Goal: Task Accomplishment & Management: Use online tool/utility

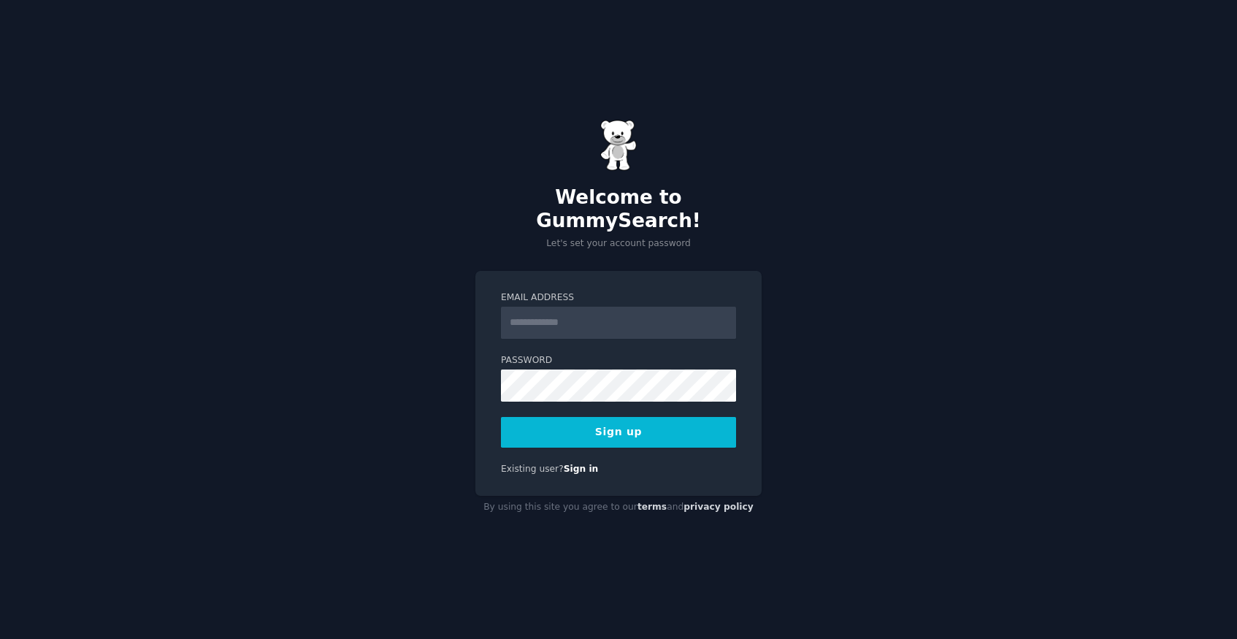
click at [372, 295] on div "Welcome to GummySearch! Let's set your account password Email Address Password …" at bounding box center [618, 319] width 1237 height 639
click at [524, 308] on input "Email Address" at bounding box center [618, 323] width 235 height 32
type input "**********"
click at [616, 428] on button "Sign up" at bounding box center [618, 432] width 235 height 31
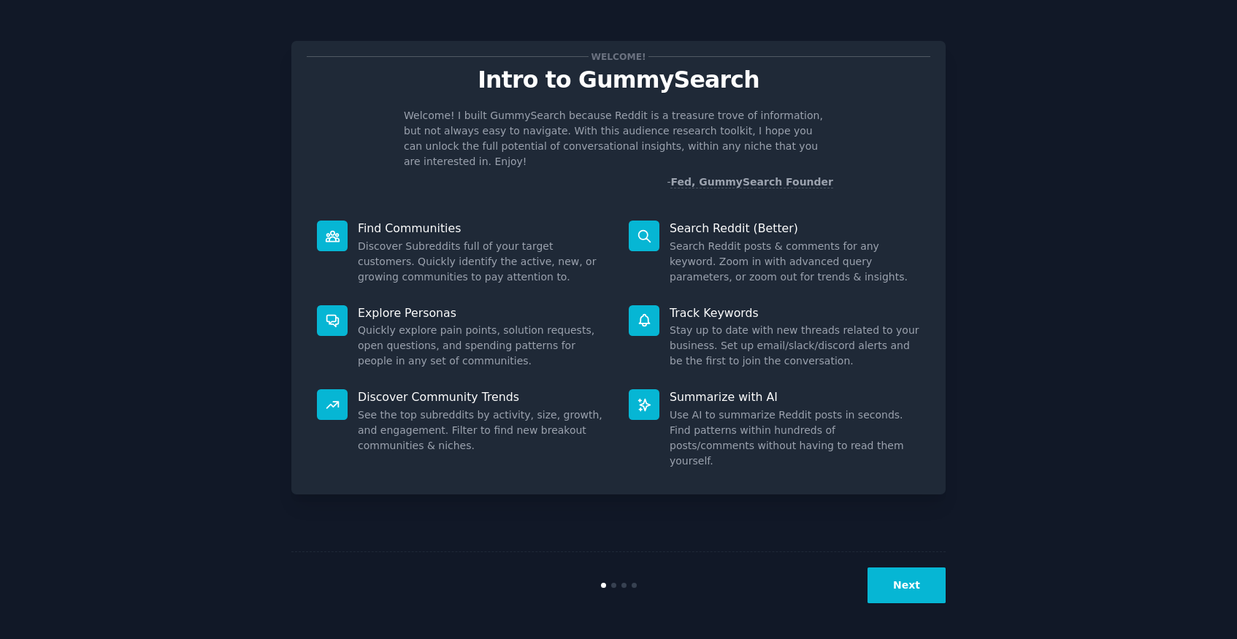
click at [922, 583] on button "Next" at bounding box center [907, 585] width 78 height 36
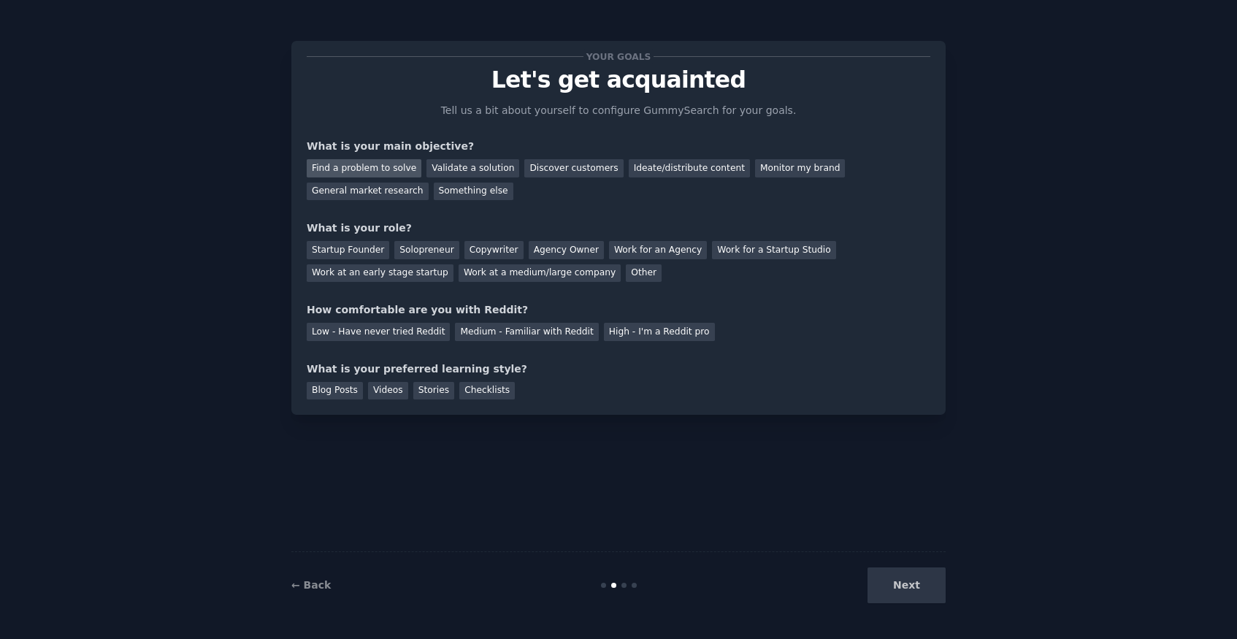
click at [379, 174] on div "Find a problem to solve" at bounding box center [364, 168] width 115 height 18
click at [443, 164] on div "Validate a solution" at bounding box center [473, 168] width 93 height 18
click at [373, 173] on div "Find a problem to solve" at bounding box center [364, 168] width 115 height 18
click at [367, 254] on div "Startup Founder" at bounding box center [348, 250] width 83 height 18
click at [369, 332] on div "Low - Have never tried Reddit" at bounding box center [378, 332] width 143 height 18
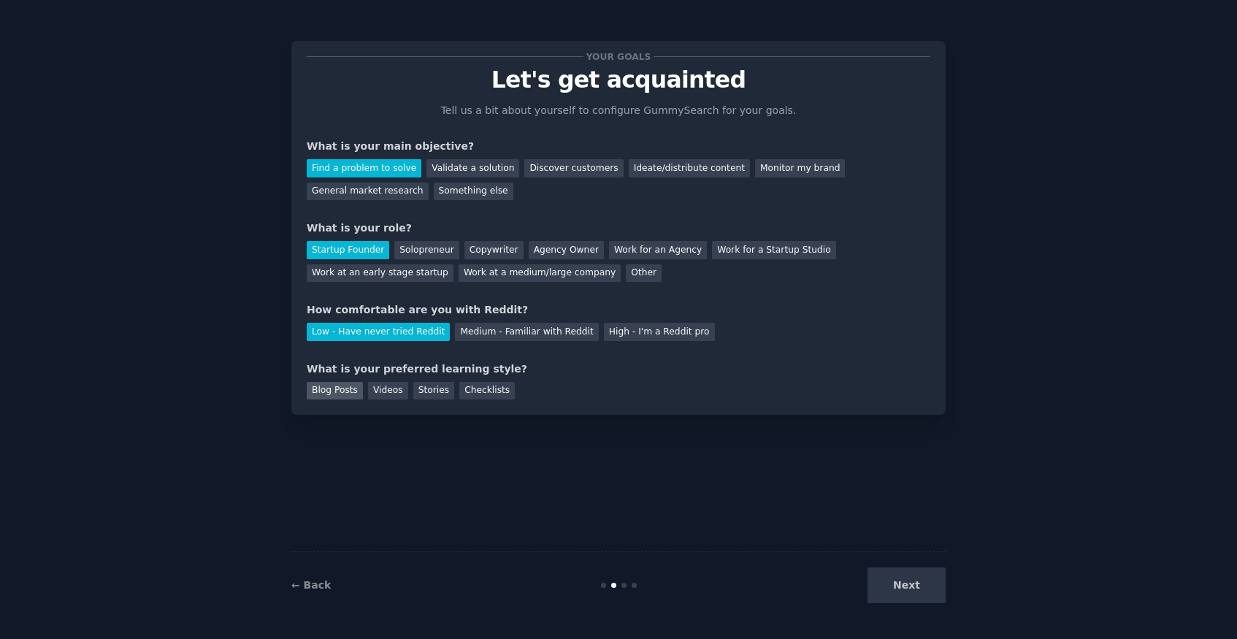
click at [340, 391] on div "Blog Posts" at bounding box center [335, 391] width 56 height 18
click at [494, 397] on div "Checklists" at bounding box center [487, 391] width 56 height 18
click at [893, 585] on button "Next" at bounding box center [907, 585] width 78 height 36
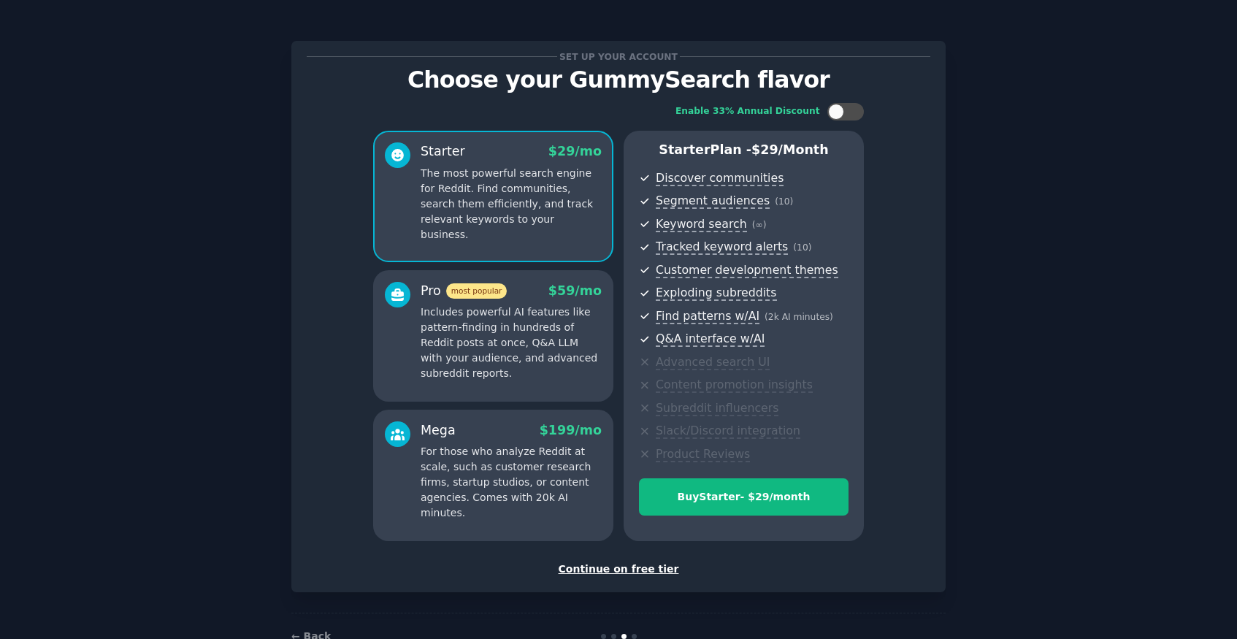
click at [655, 573] on div "Continue on free tier" at bounding box center [619, 569] width 624 height 15
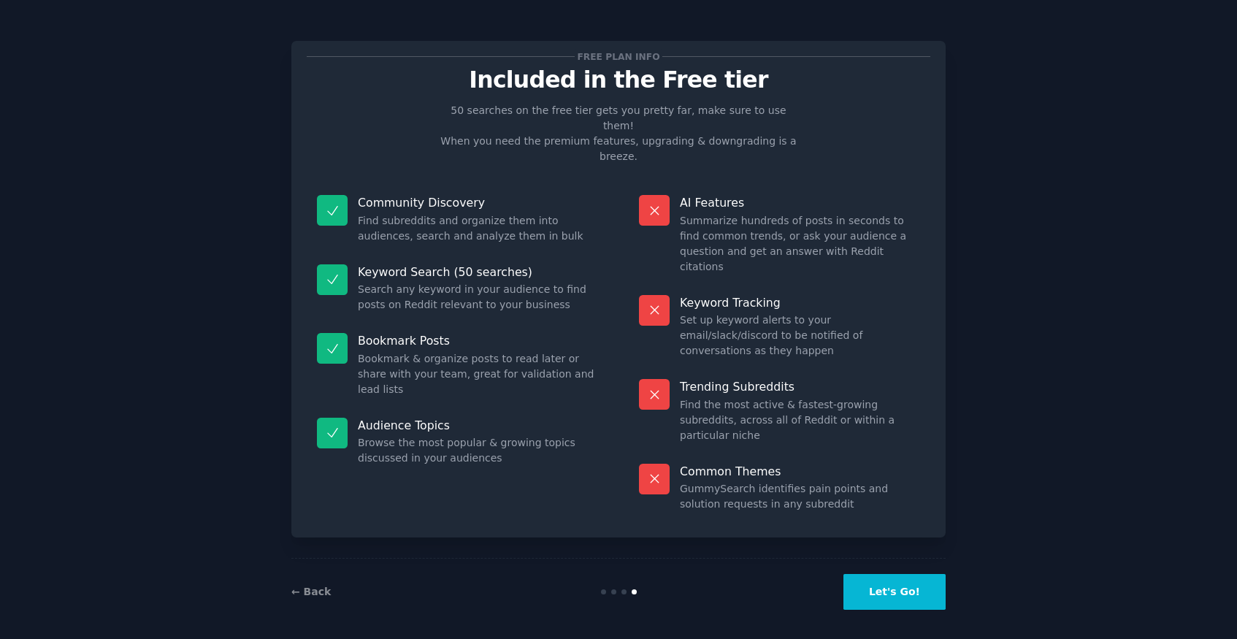
click at [882, 586] on button "Let's Go!" at bounding box center [895, 592] width 102 height 36
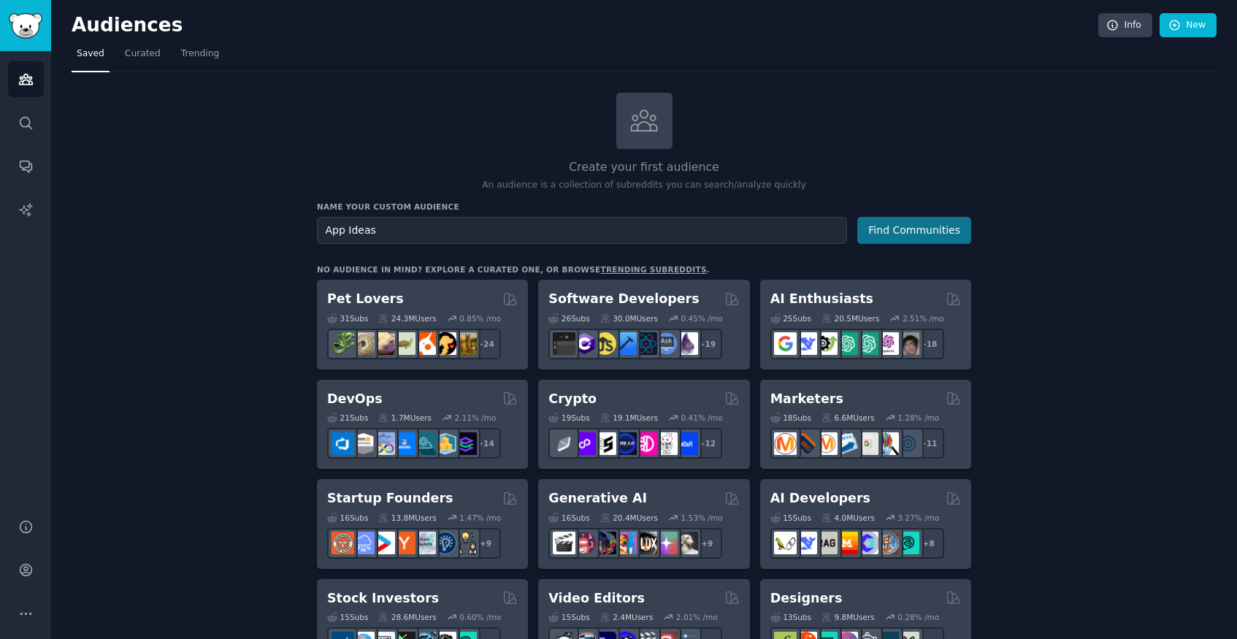
type input "App Ideas"
click at [934, 228] on button "Find Communities" at bounding box center [914, 230] width 114 height 27
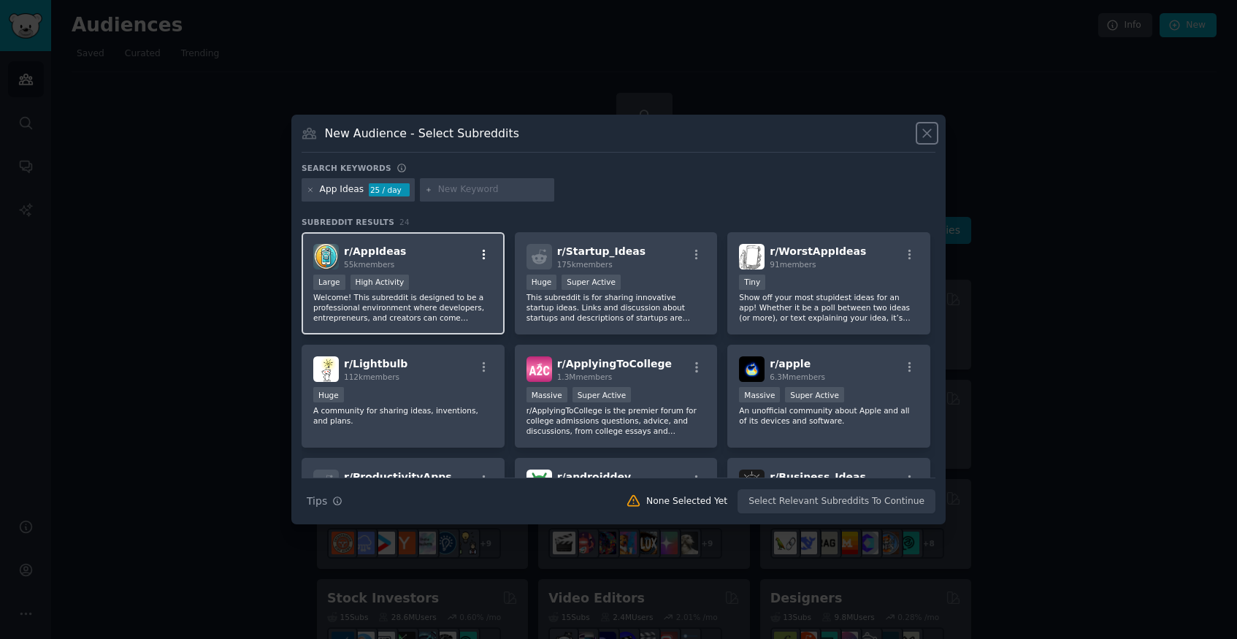
click at [481, 254] on icon "button" at bounding box center [484, 254] width 13 height 13
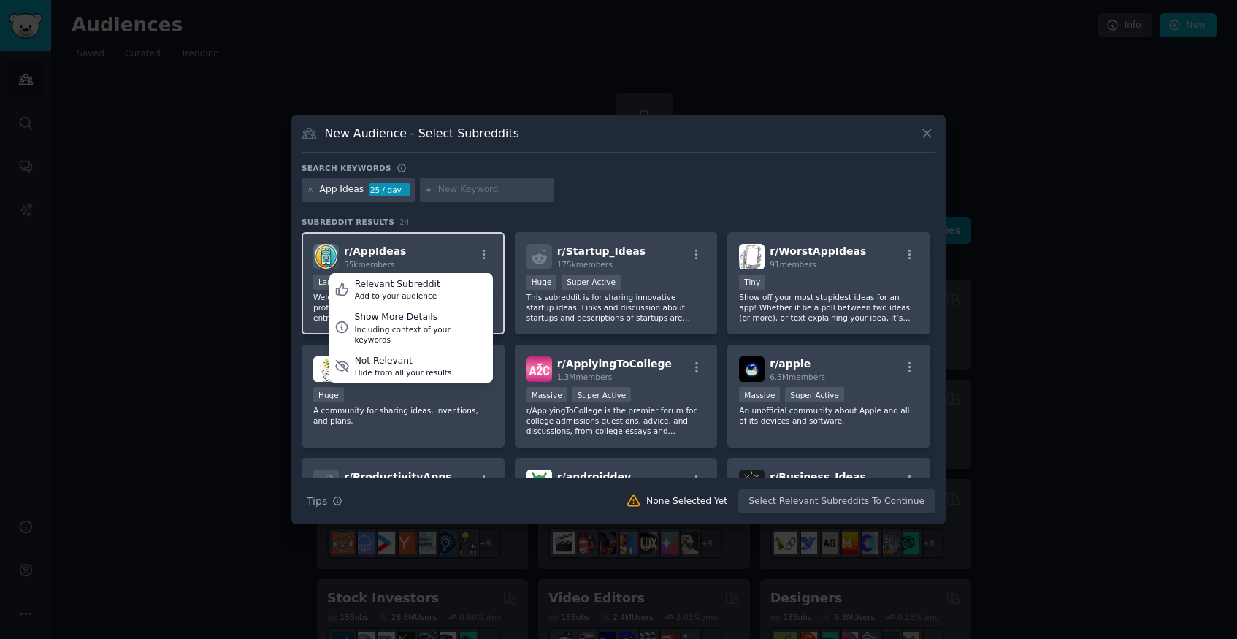
click at [443, 253] on div "r/ AppIdeas 55k members Relevant Subreddit Add to your audience Show More Detai…" at bounding box center [403, 257] width 180 height 26
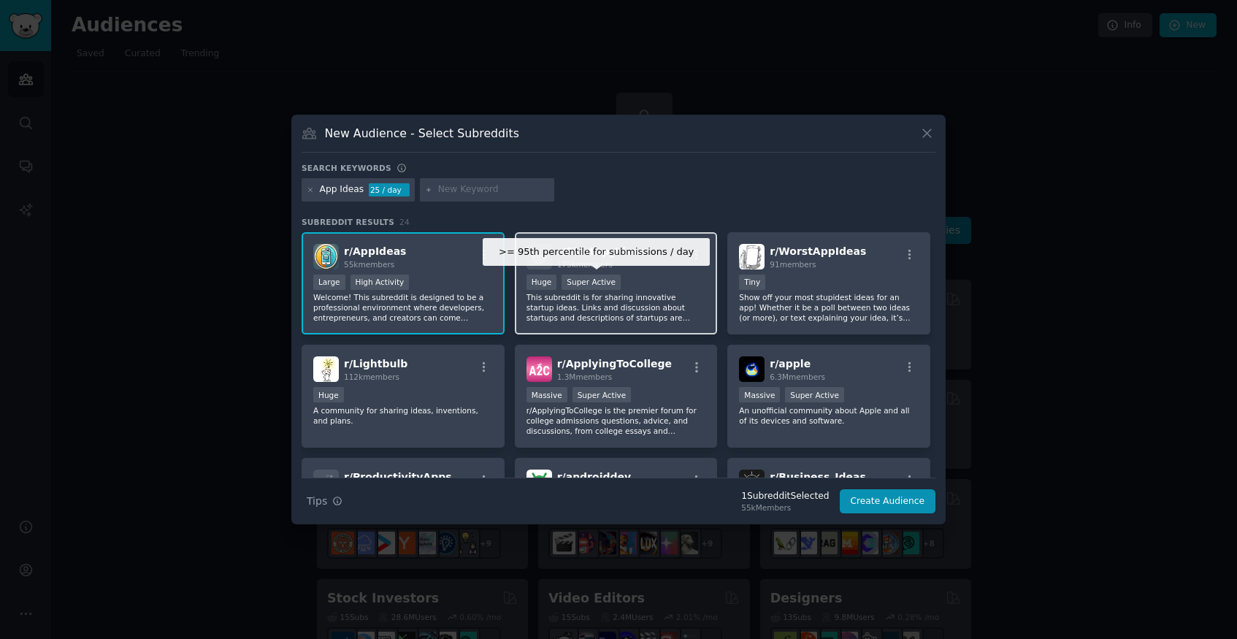
click at [593, 275] on div "Super Active" at bounding box center [591, 282] width 59 height 15
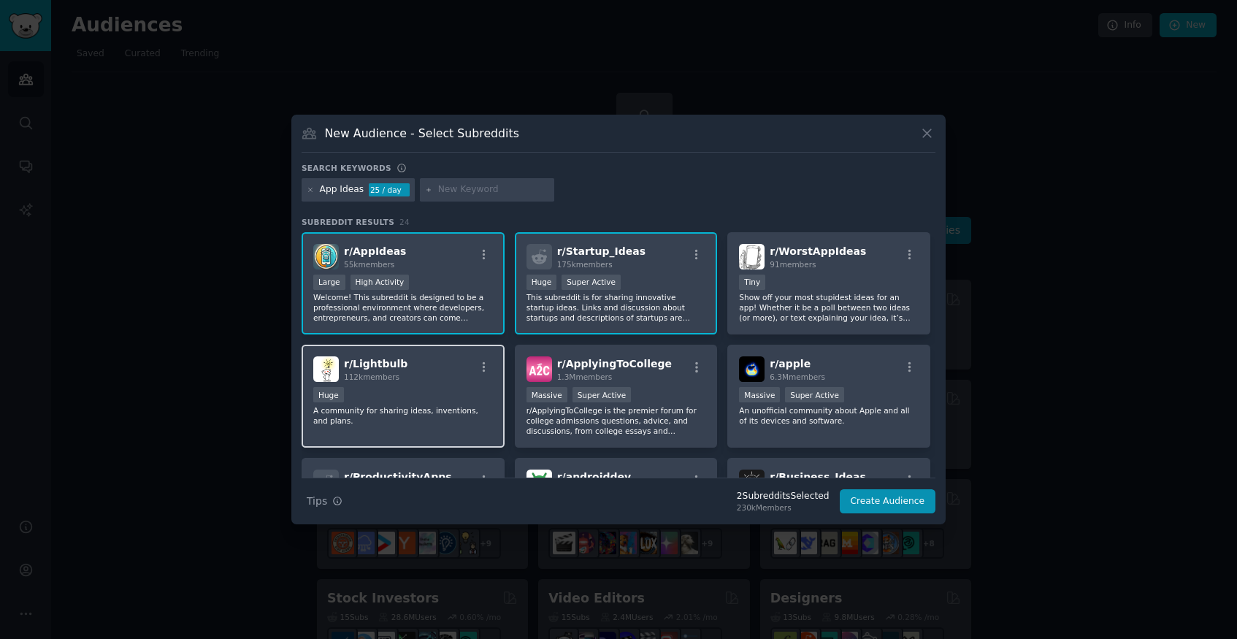
click at [458, 376] on div "r/ Lightbulb 112k members" at bounding box center [403, 369] width 180 height 26
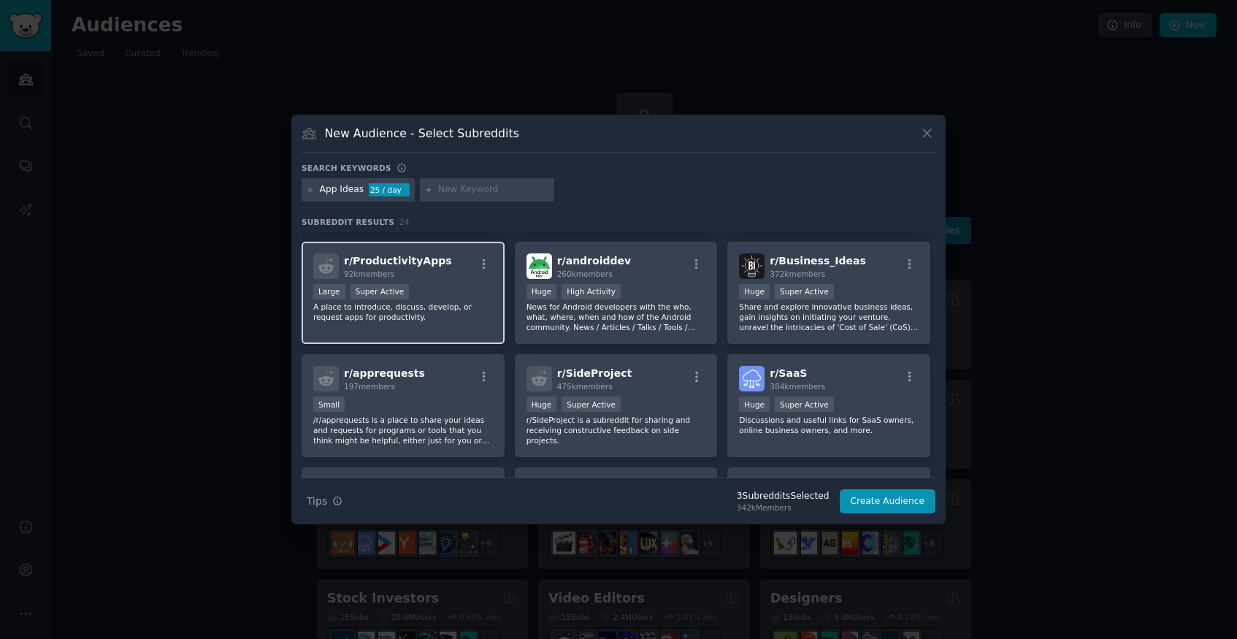
scroll to position [217, 0]
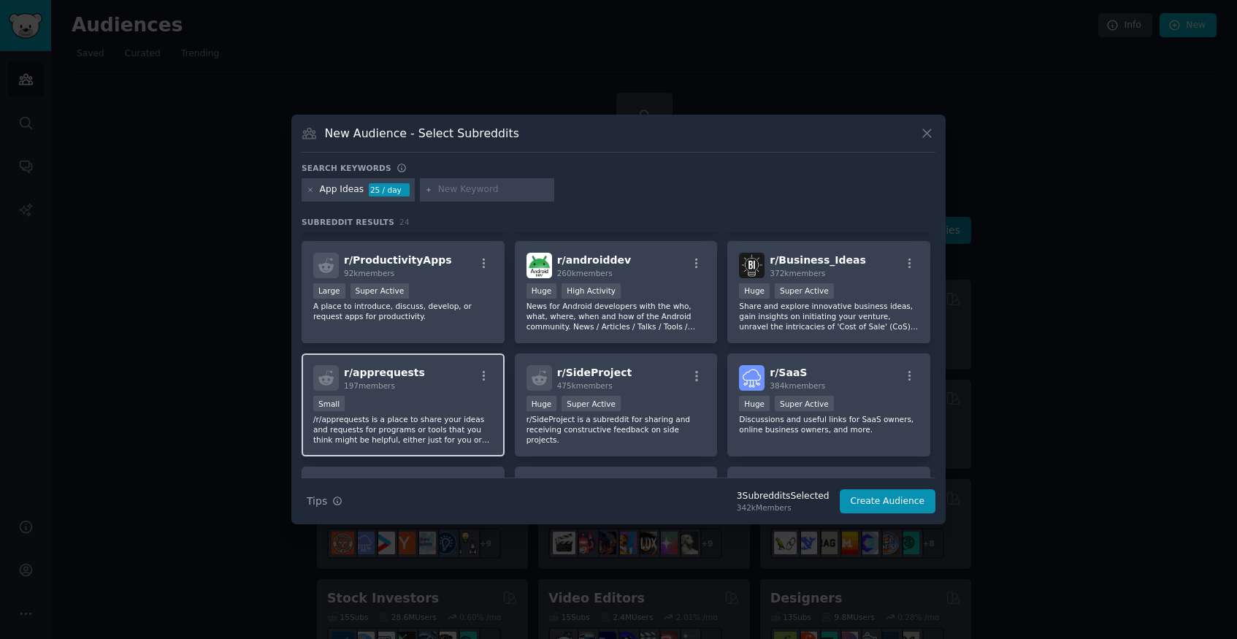
click at [452, 387] on div "r/ apprequests 197 members" at bounding box center [403, 378] width 180 height 26
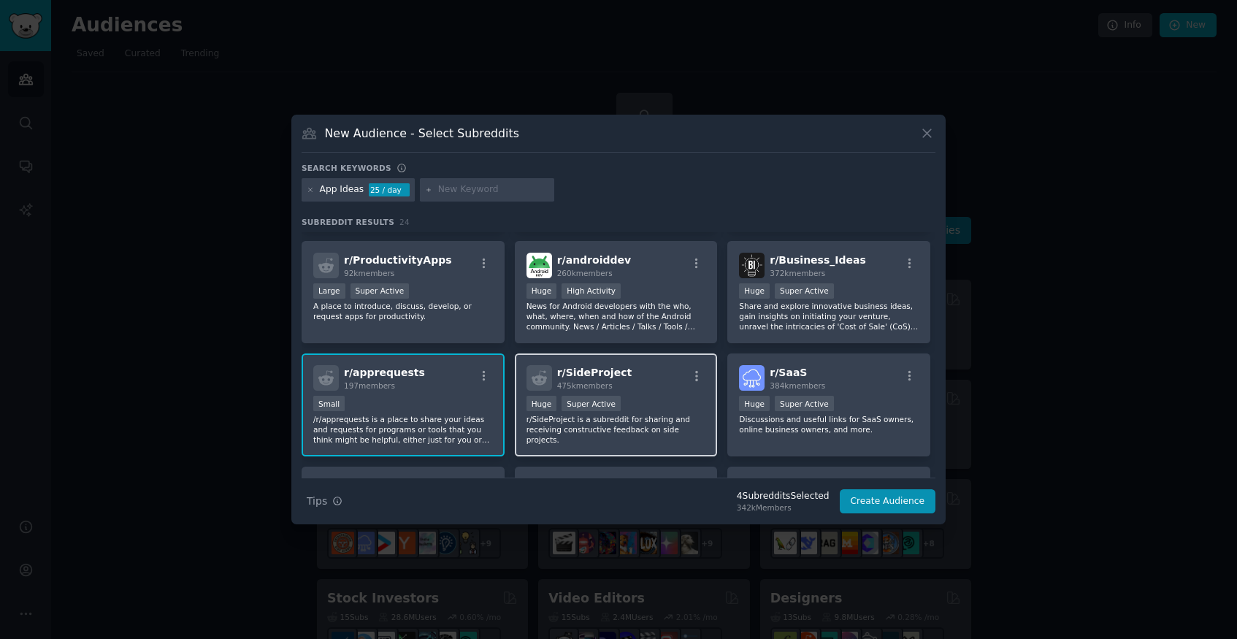
click at [679, 408] on div ">= 95th percentile for submissions / day Huge Super Active" at bounding box center [617, 405] width 180 height 18
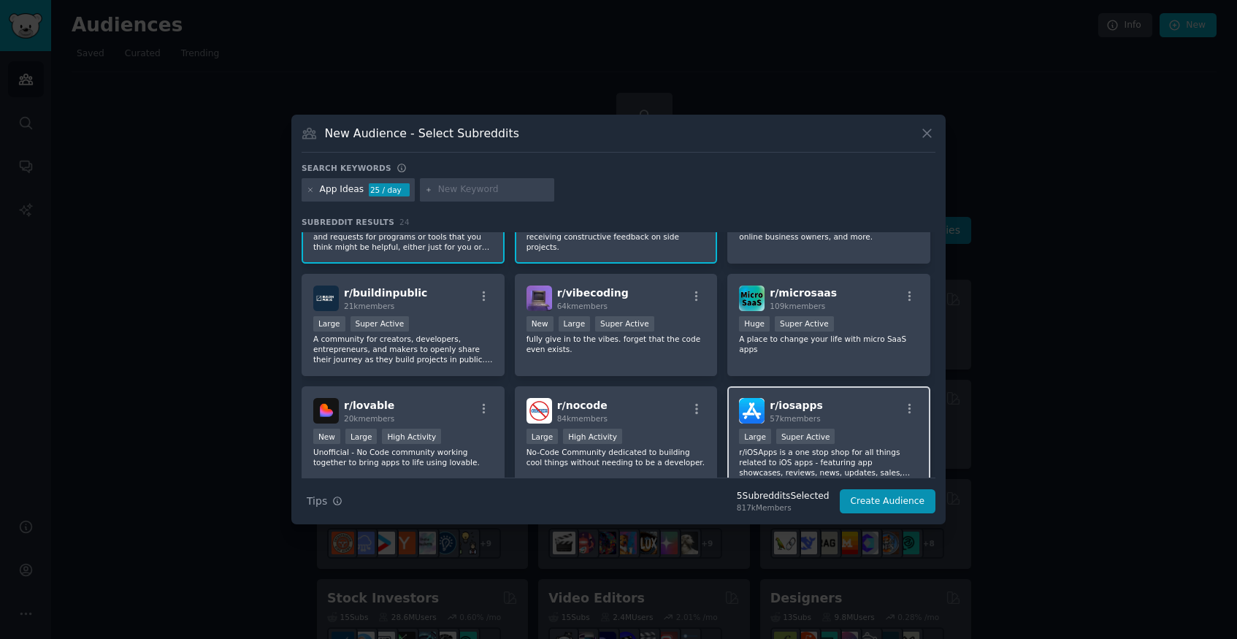
scroll to position [427, 0]
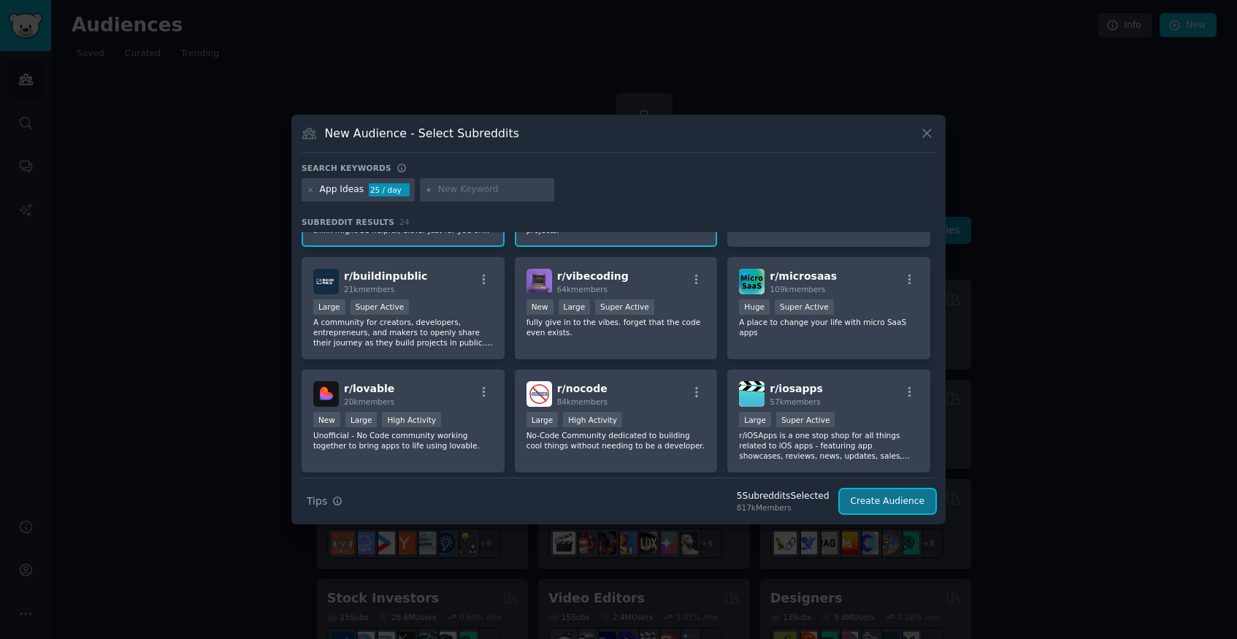
click at [883, 499] on button "Create Audience" at bounding box center [888, 501] width 96 height 25
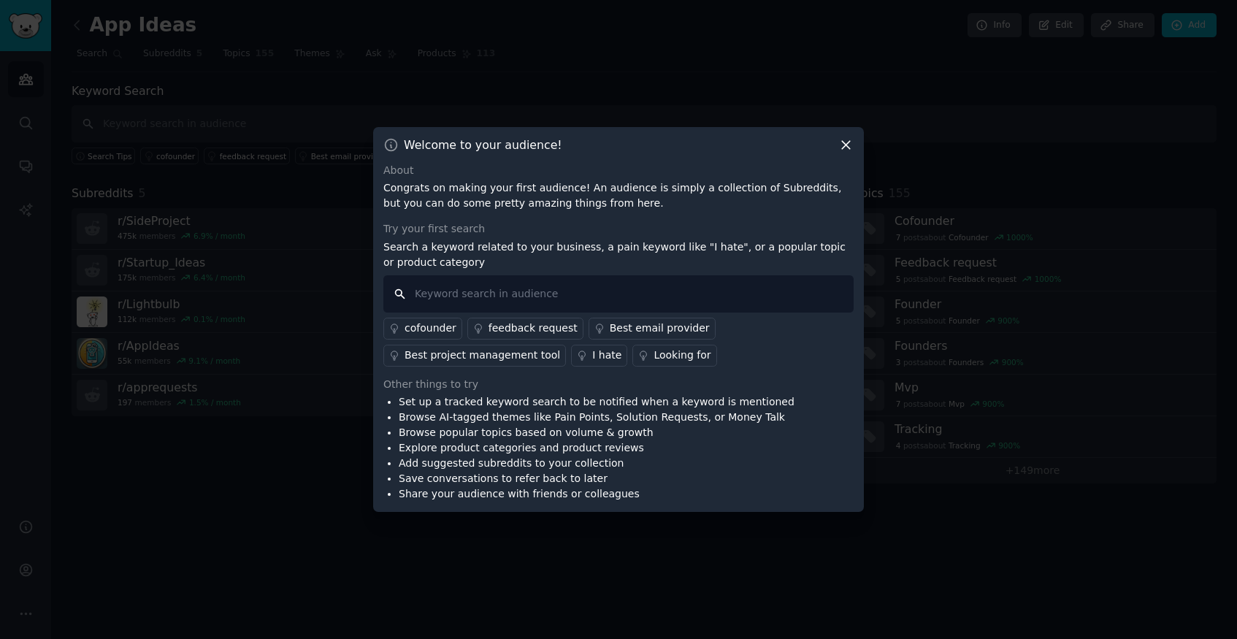
click at [632, 289] on input "text" at bounding box center [618, 293] width 470 height 37
type input "new mobile app"
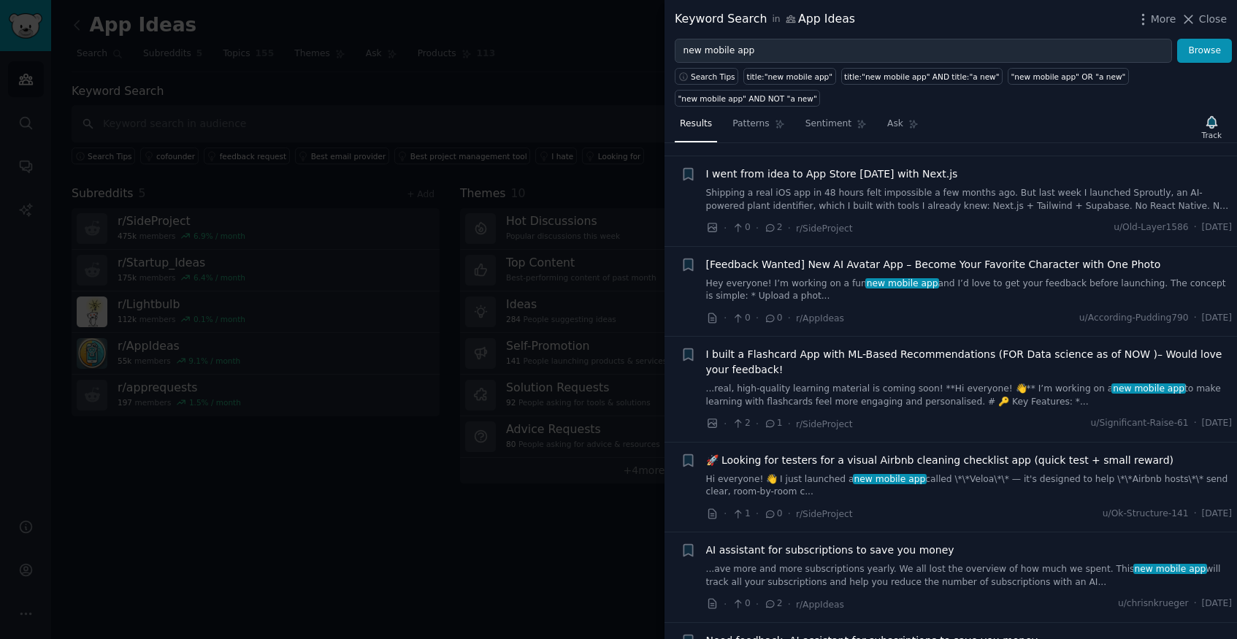
scroll to position [118, 0]
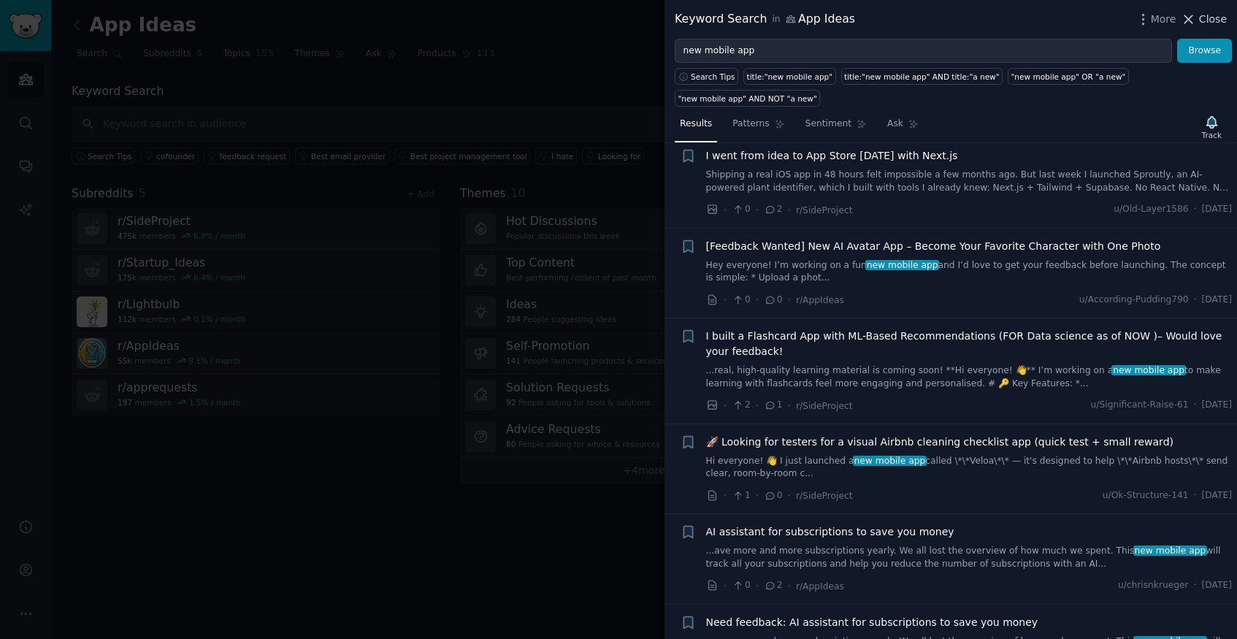
click at [1201, 16] on span "Close" at bounding box center [1213, 19] width 28 height 15
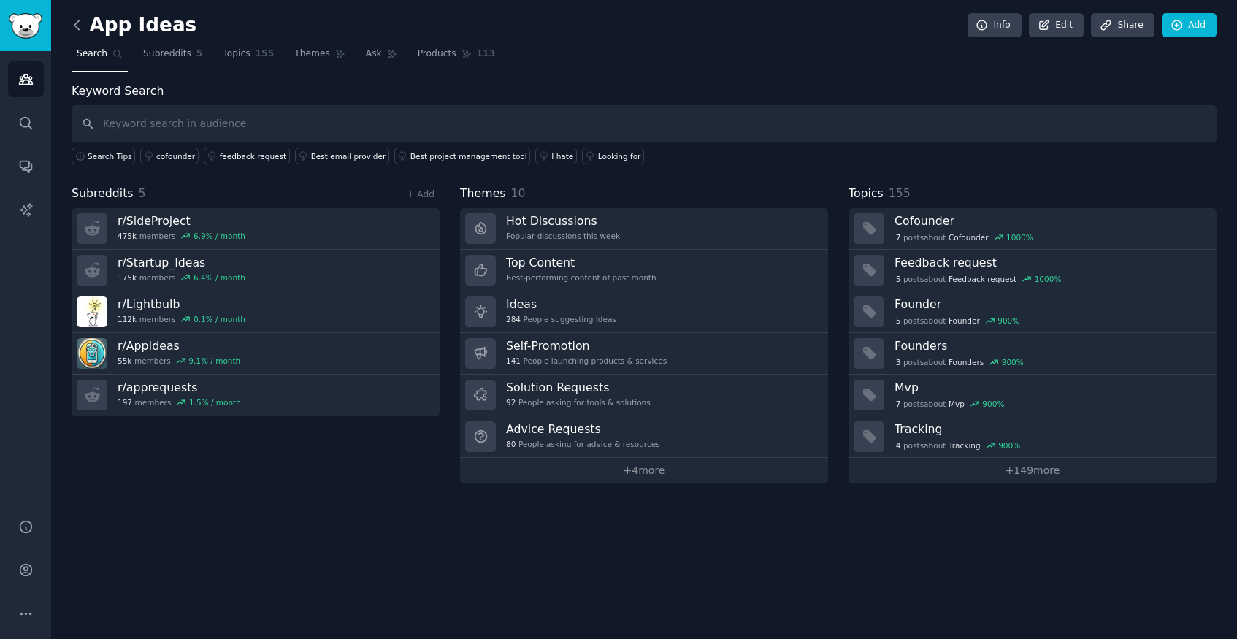
click at [77, 31] on icon at bounding box center [76, 25] width 15 height 15
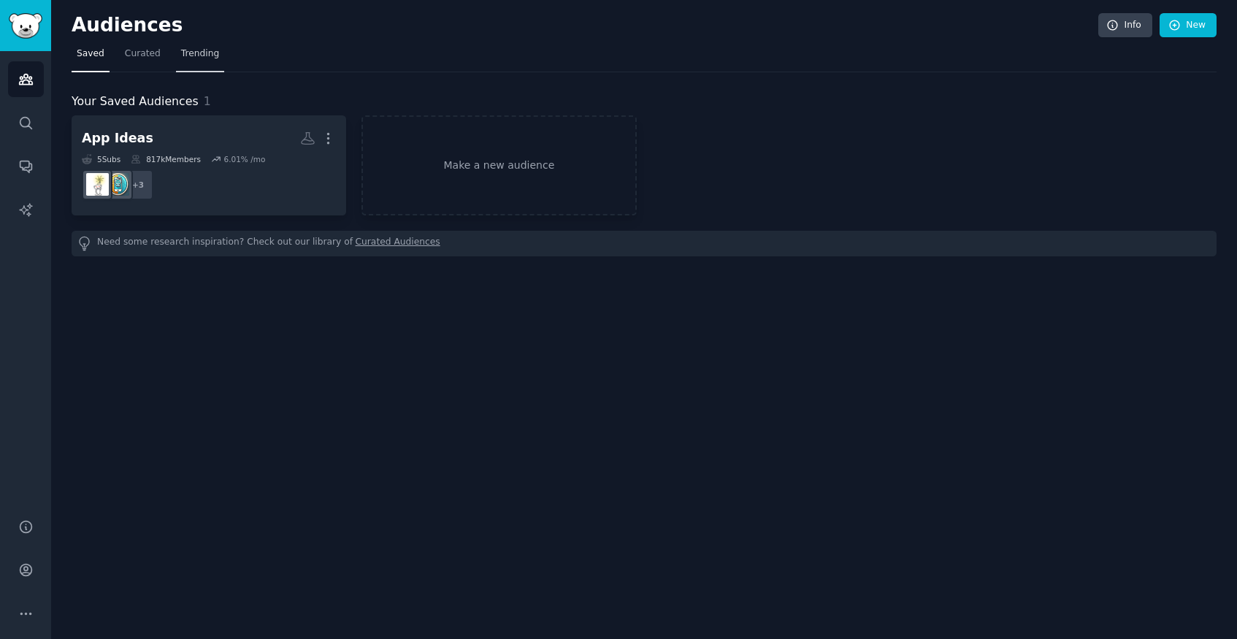
click at [215, 51] on span "Trending" at bounding box center [200, 53] width 38 height 13
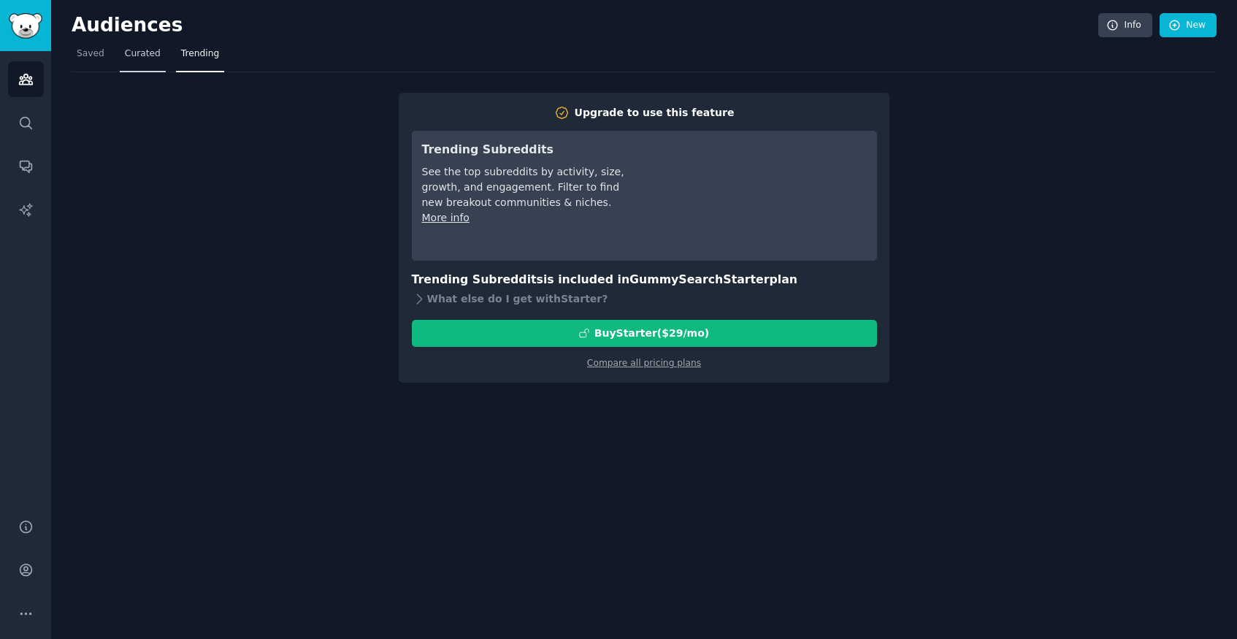
click at [137, 55] on span "Curated" at bounding box center [143, 53] width 36 height 13
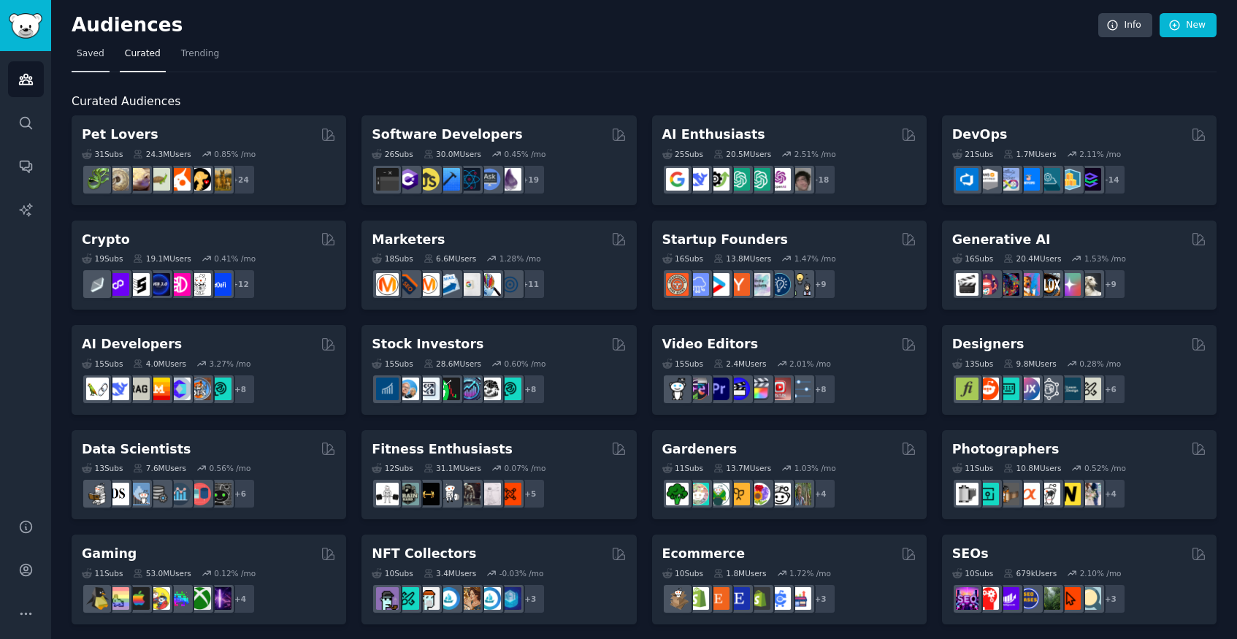
click at [89, 55] on span "Saved" at bounding box center [91, 53] width 28 height 13
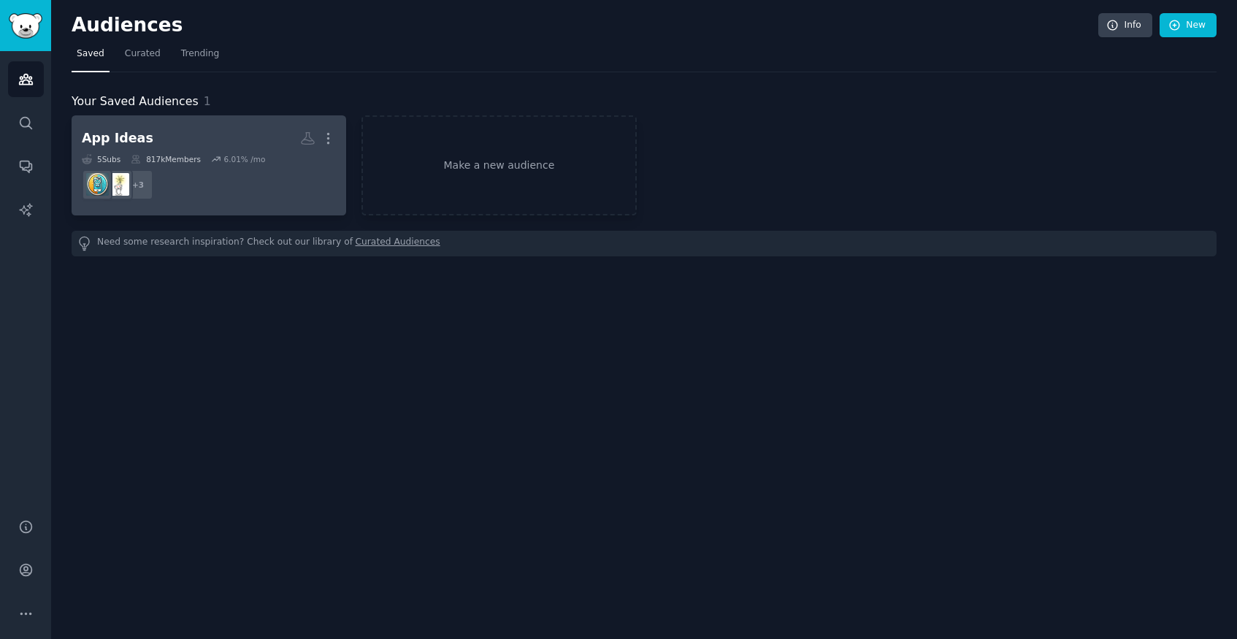
click at [188, 140] on h2 "App Ideas More" at bounding box center [209, 139] width 254 height 26
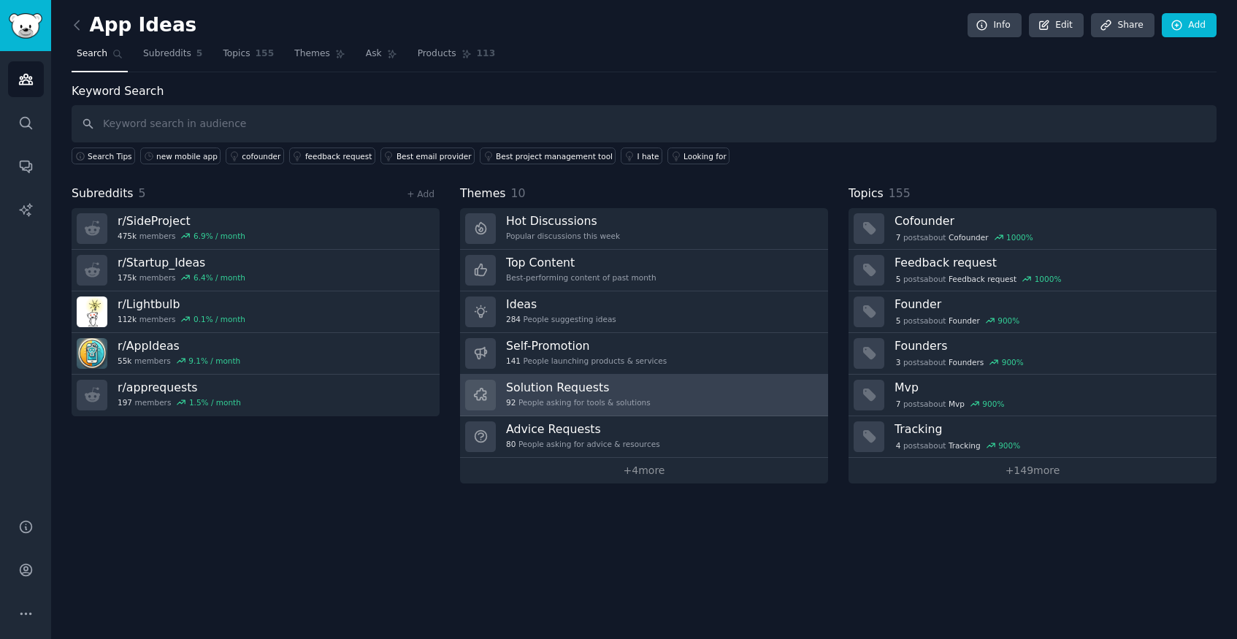
click at [682, 394] on link "Solution Requests 92 People asking for tools & solutions" at bounding box center [644, 396] width 368 height 42
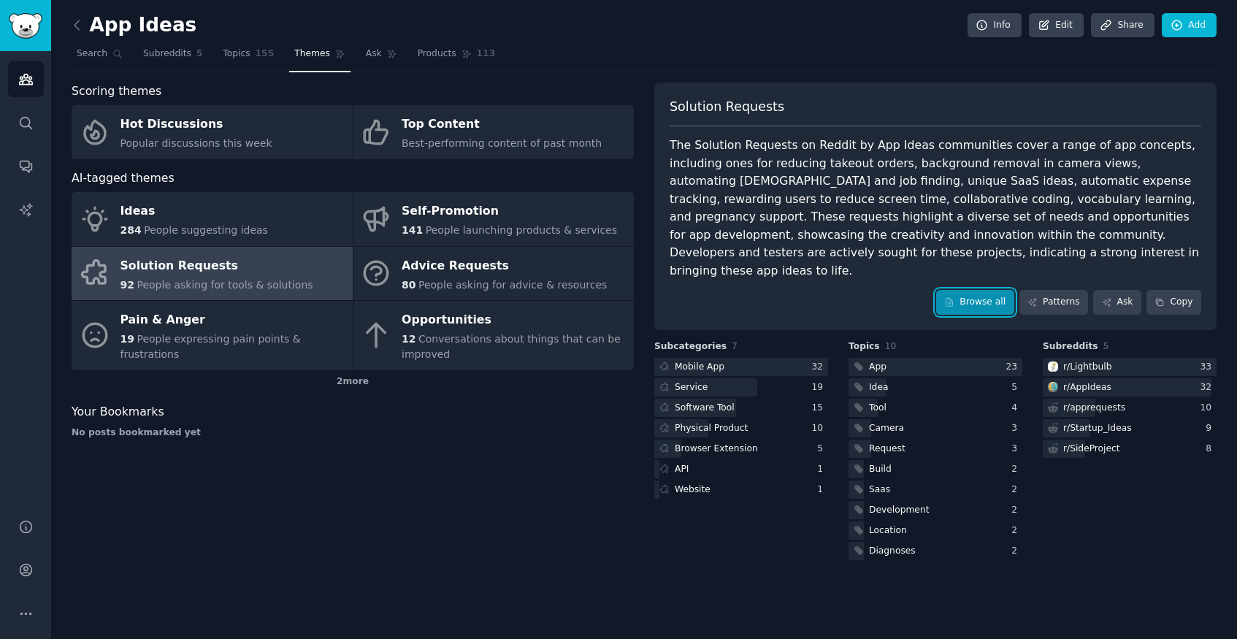
click at [970, 290] on link "Browse all" at bounding box center [975, 302] width 78 height 25
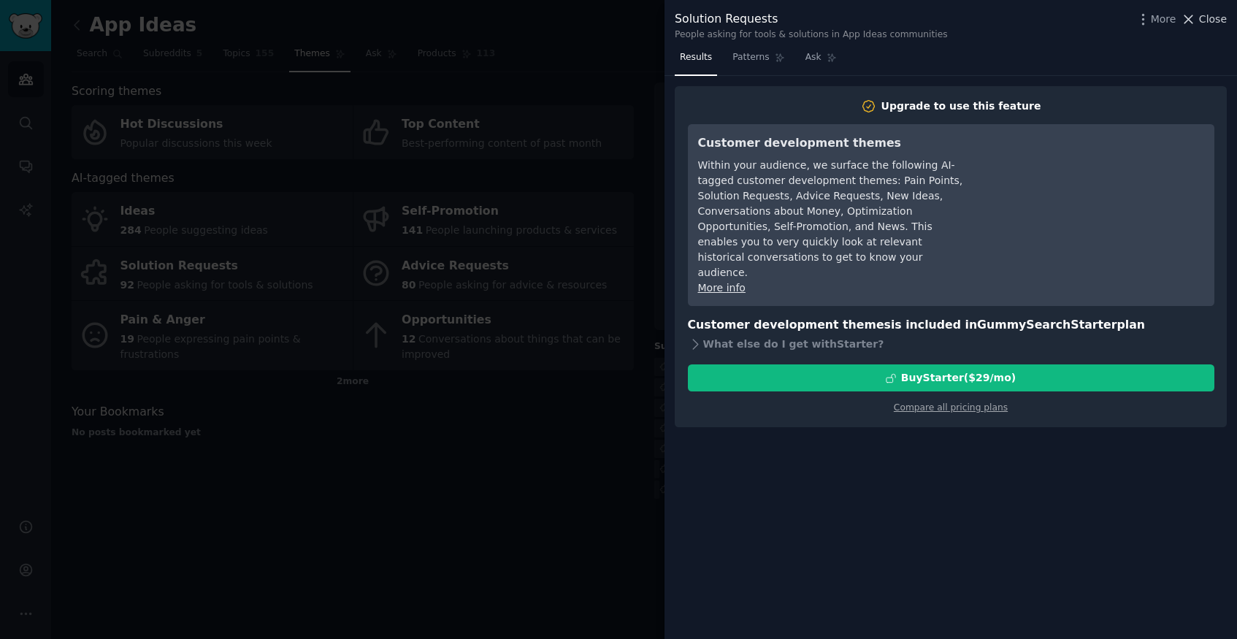
click at [1209, 22] on span "Close" at bounding box center [1213, 19] width 28 height 15
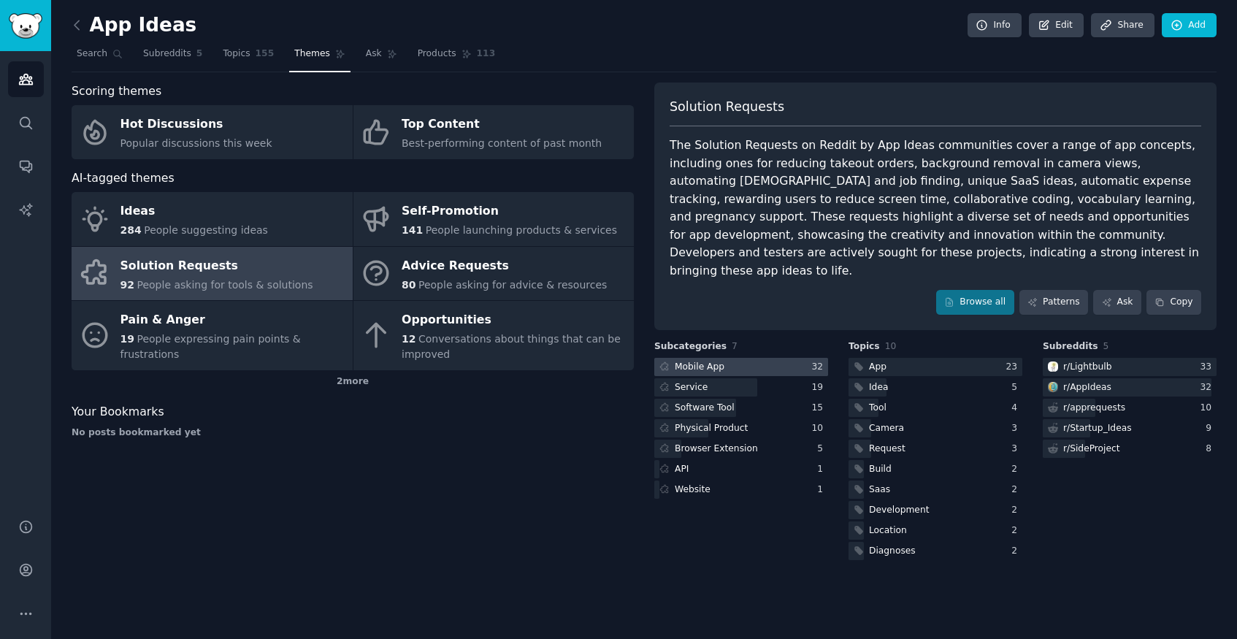
click at [751, 358] on div at bounding box center [741, 367] width 174 height 18
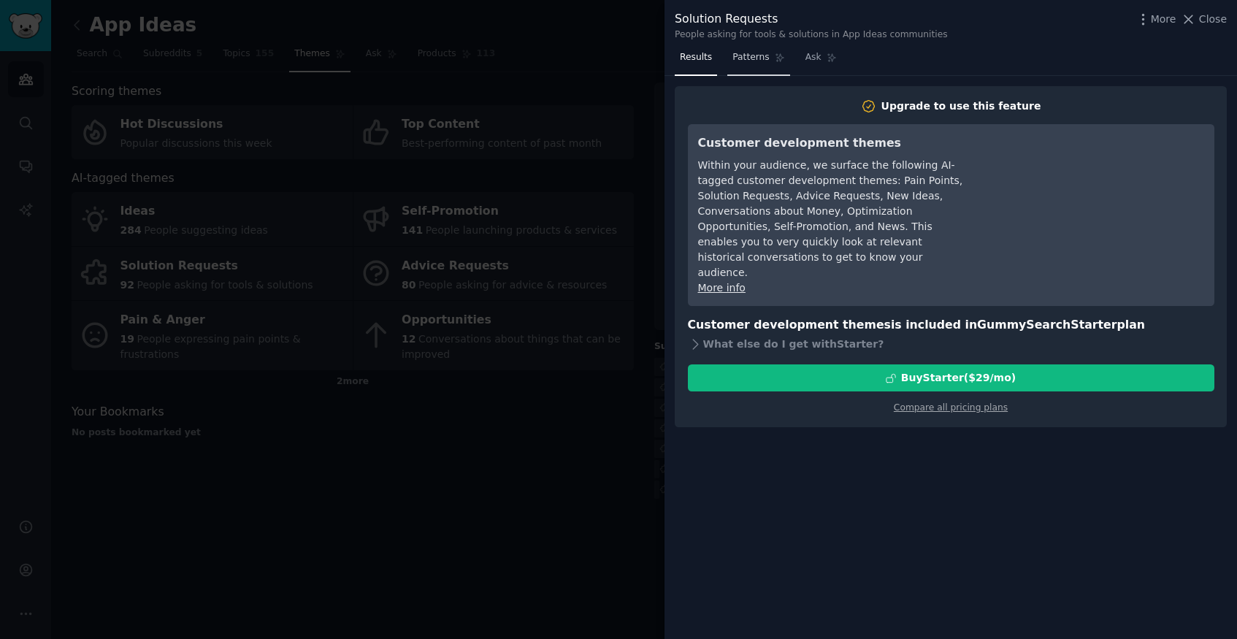
click at [744, 61] on span "Patterns" at bounding box center [751, 57] width 37 height 13
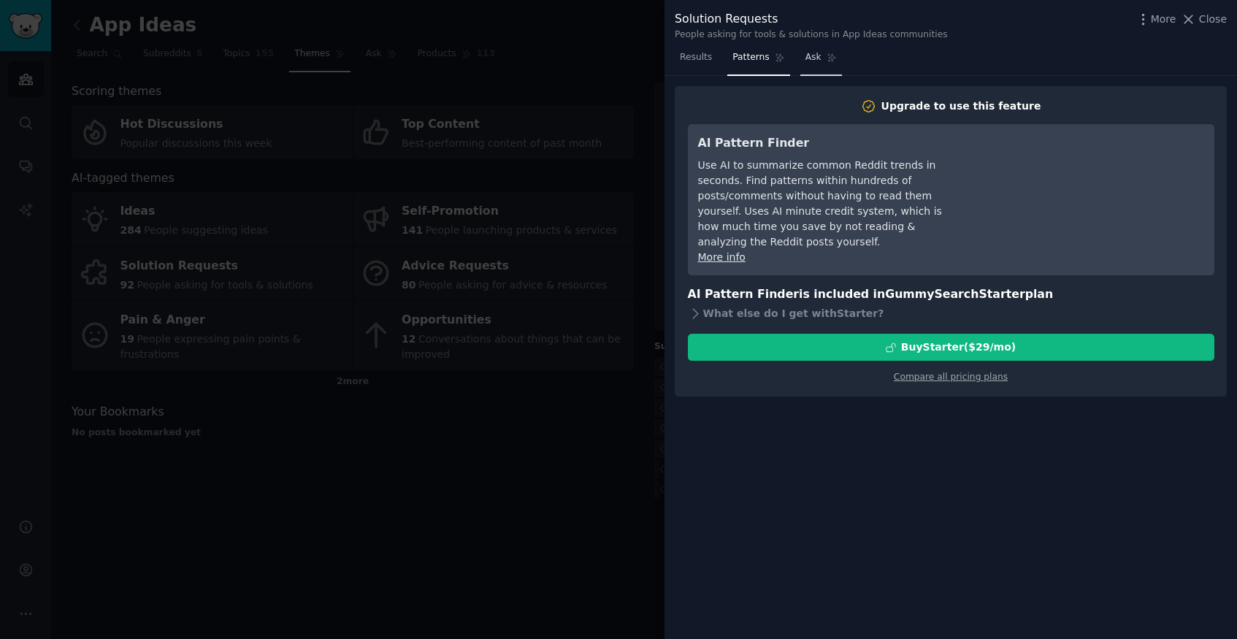
click at [825, 66] on link "Ask" at bounding box center [821, 61] width 42 height 30
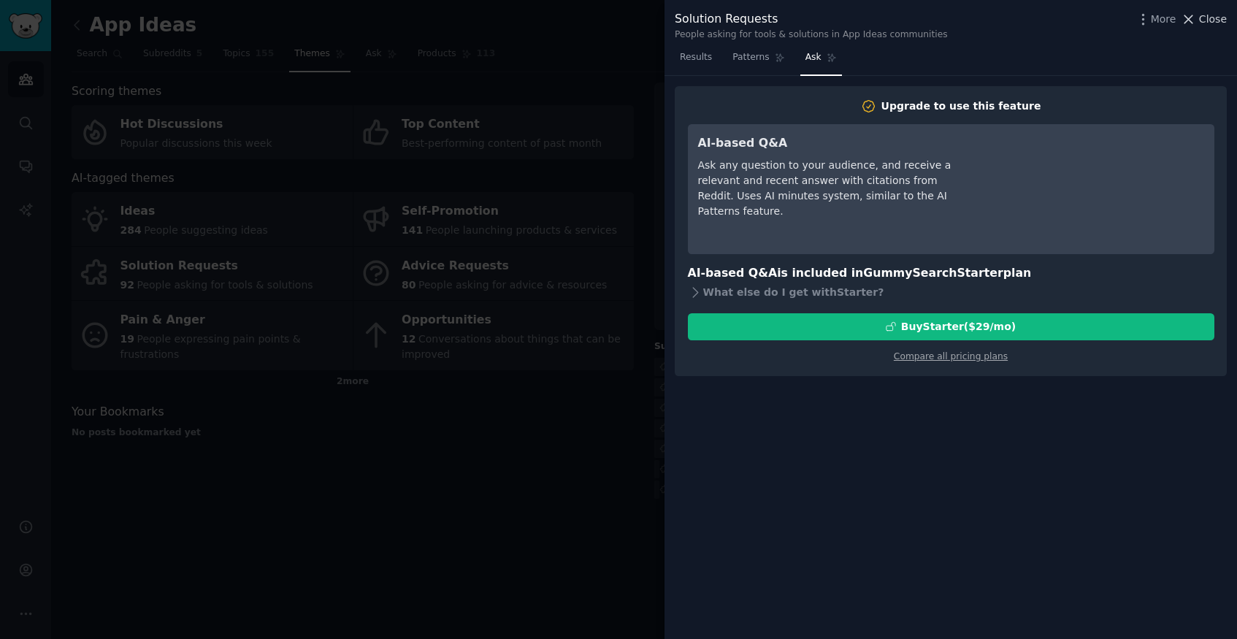
click at [1207, 16] on span "Close" at bounding box center [1213, 19] width 28 height 15
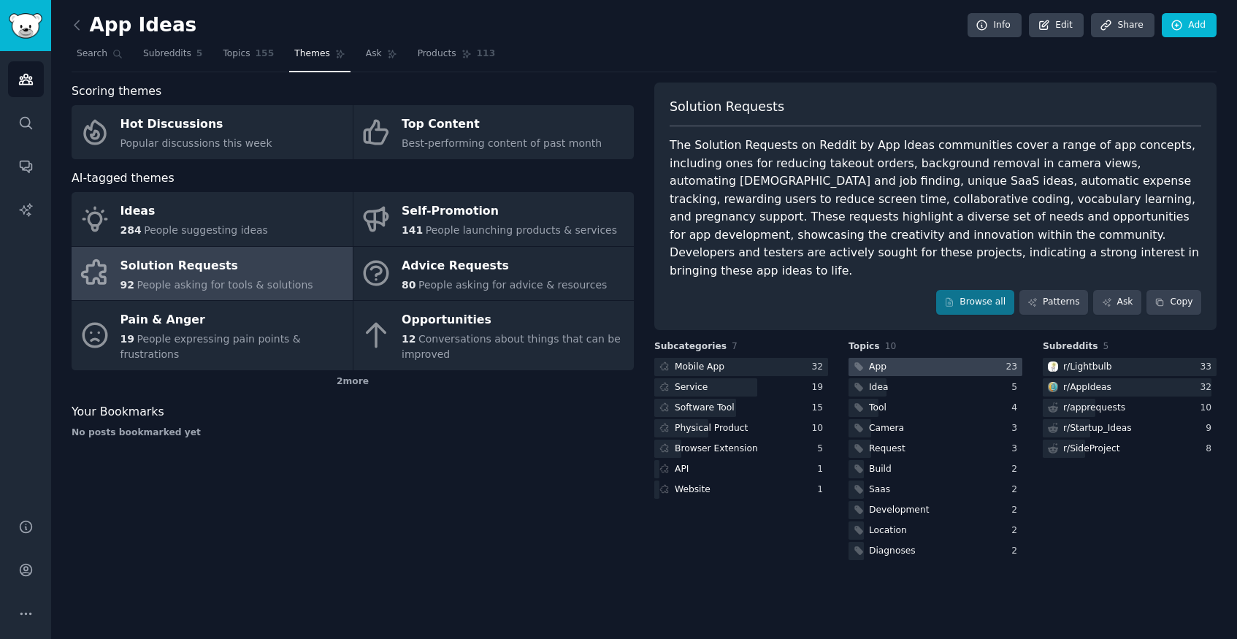
click at [940, 358] on div at bounding box center [936, 367] width 174 height 18
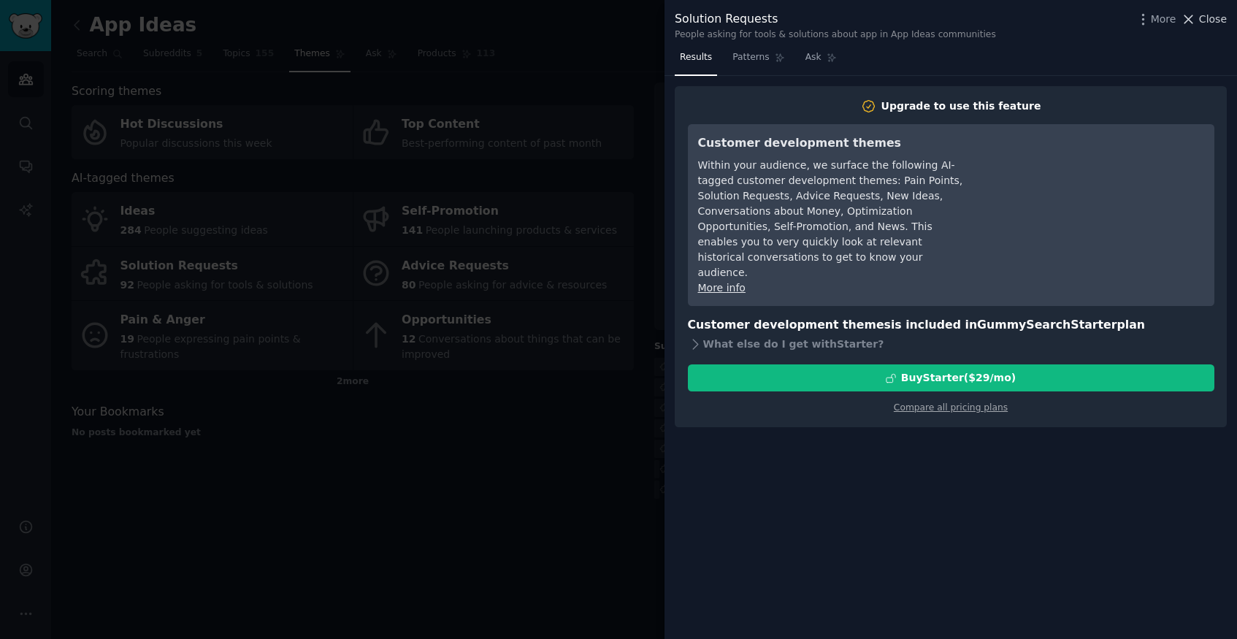
click at [1202, 17] on span "Close" at bounding box center [1213, 19] width 28 height 15
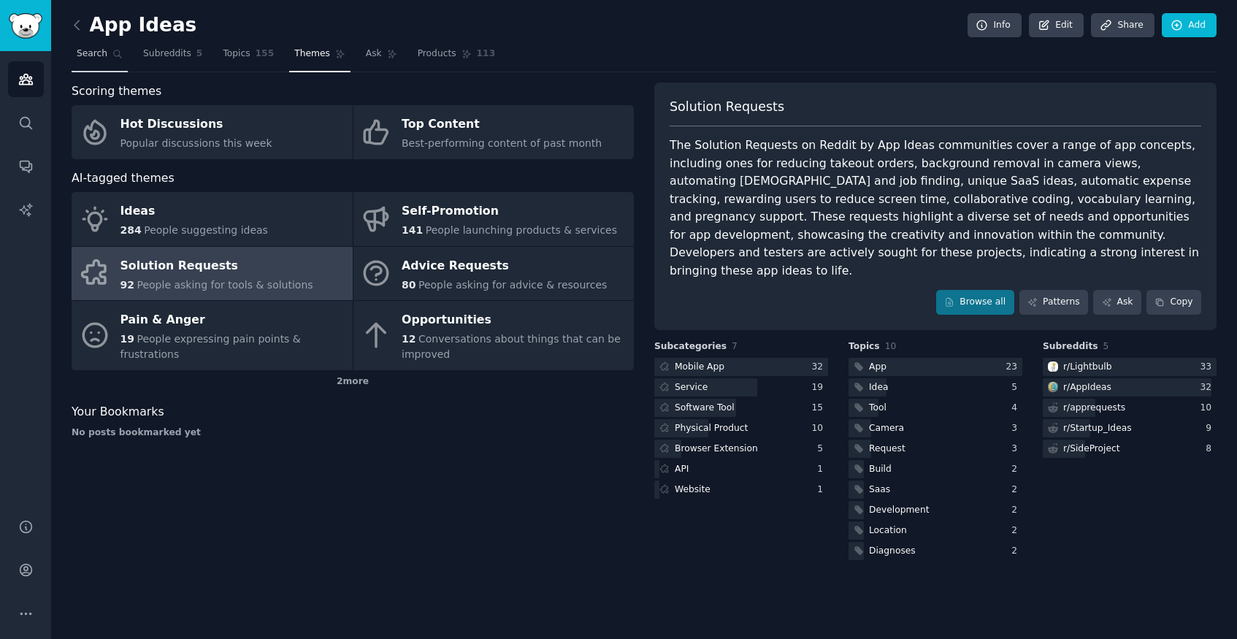
click at [95, 51] on span "Search" at bounding box center [92, 53] width 31 height 13
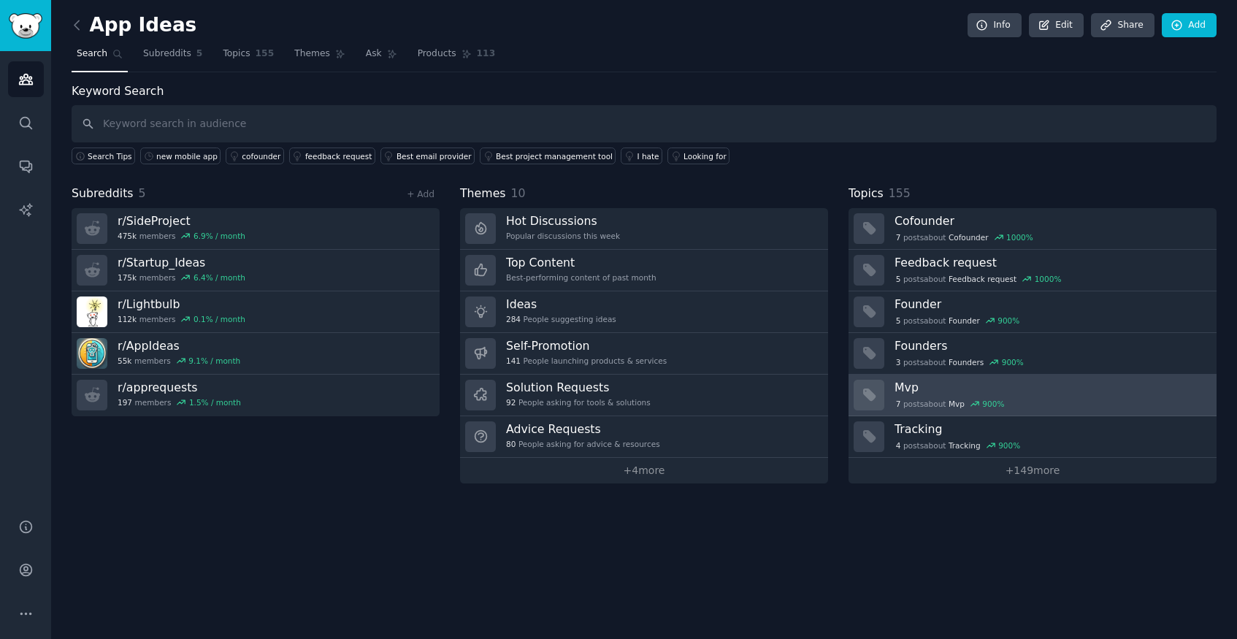
click at [1047, 392] on h3 "Mvp" at bounding box center [1051, 387] width 312 height 15
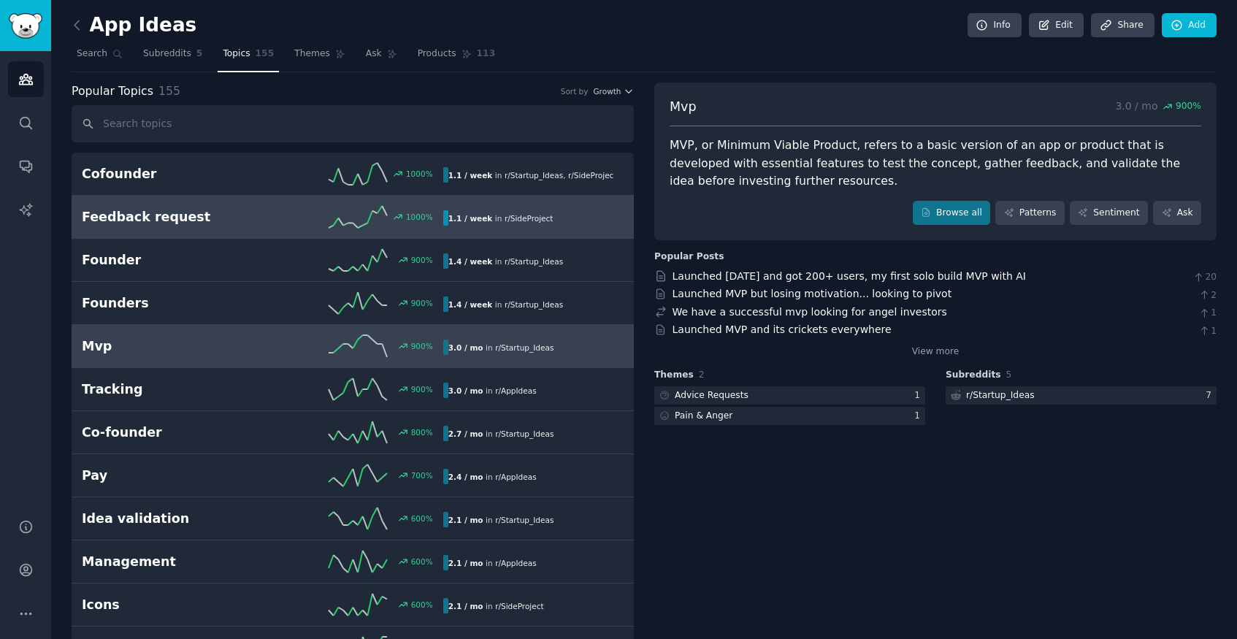
click at [276, 230] on link "Feedback request 1000 % 1.1 / week in r/ SideProject" at bounding box center [353, 217] width 562 height 43
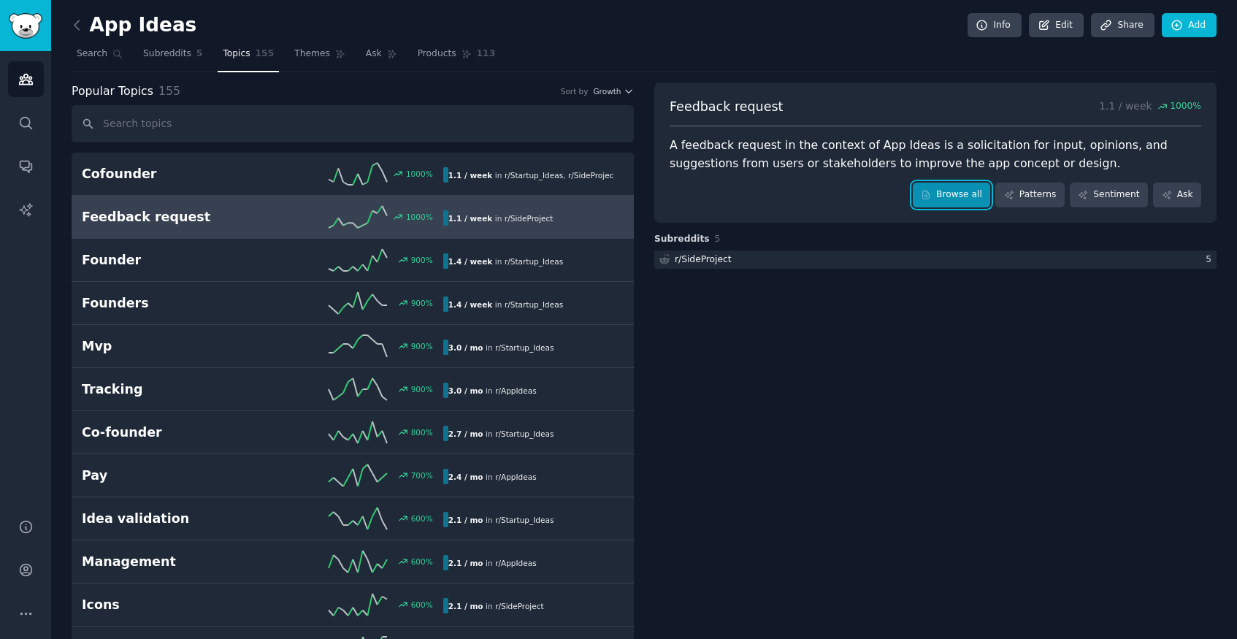
click at [942, 198] on link "Browse all" at bounding box center [952, 195] width 78 height 25
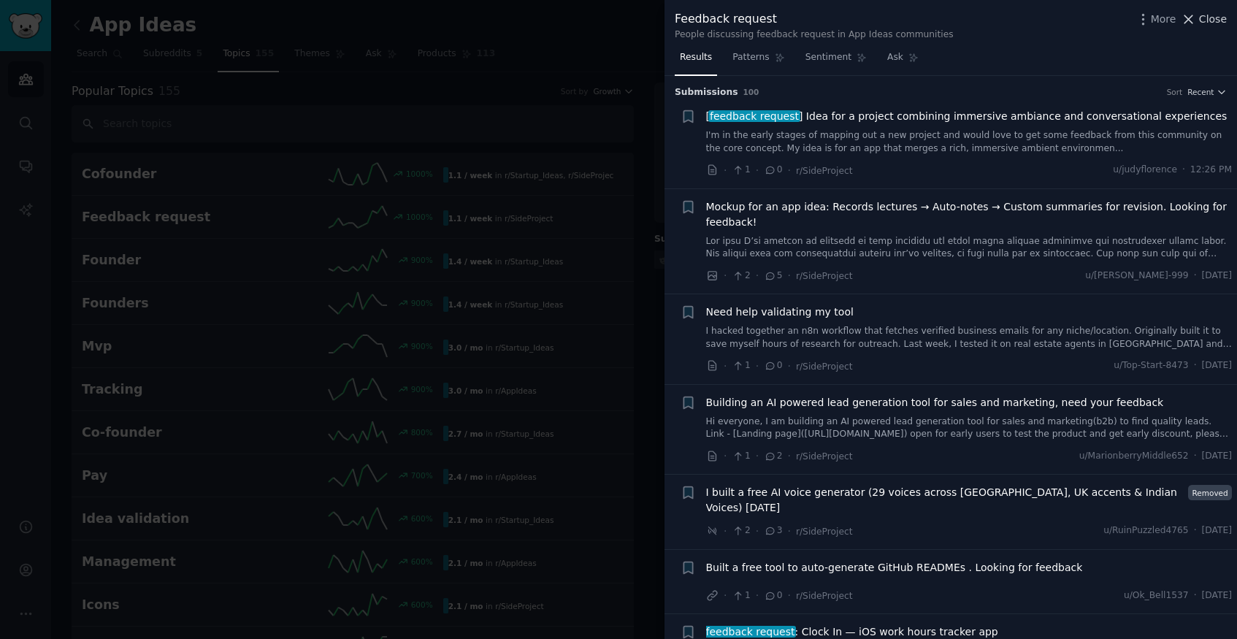
click at [1219, 23] on span "Close" at bounding box center [1213, 19] width 28 height 15
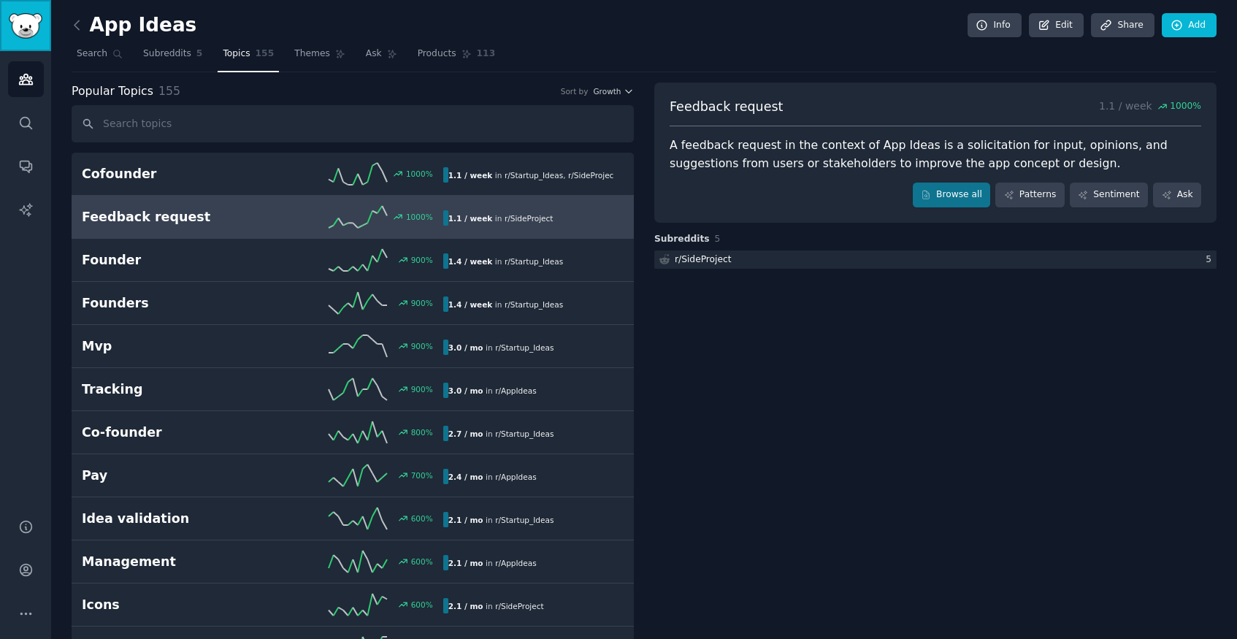
click at [34, 20] on img "Sidebar" at bounding box center [26, 26] width 34 height 26
